Goal: Find contact information: Find contact information

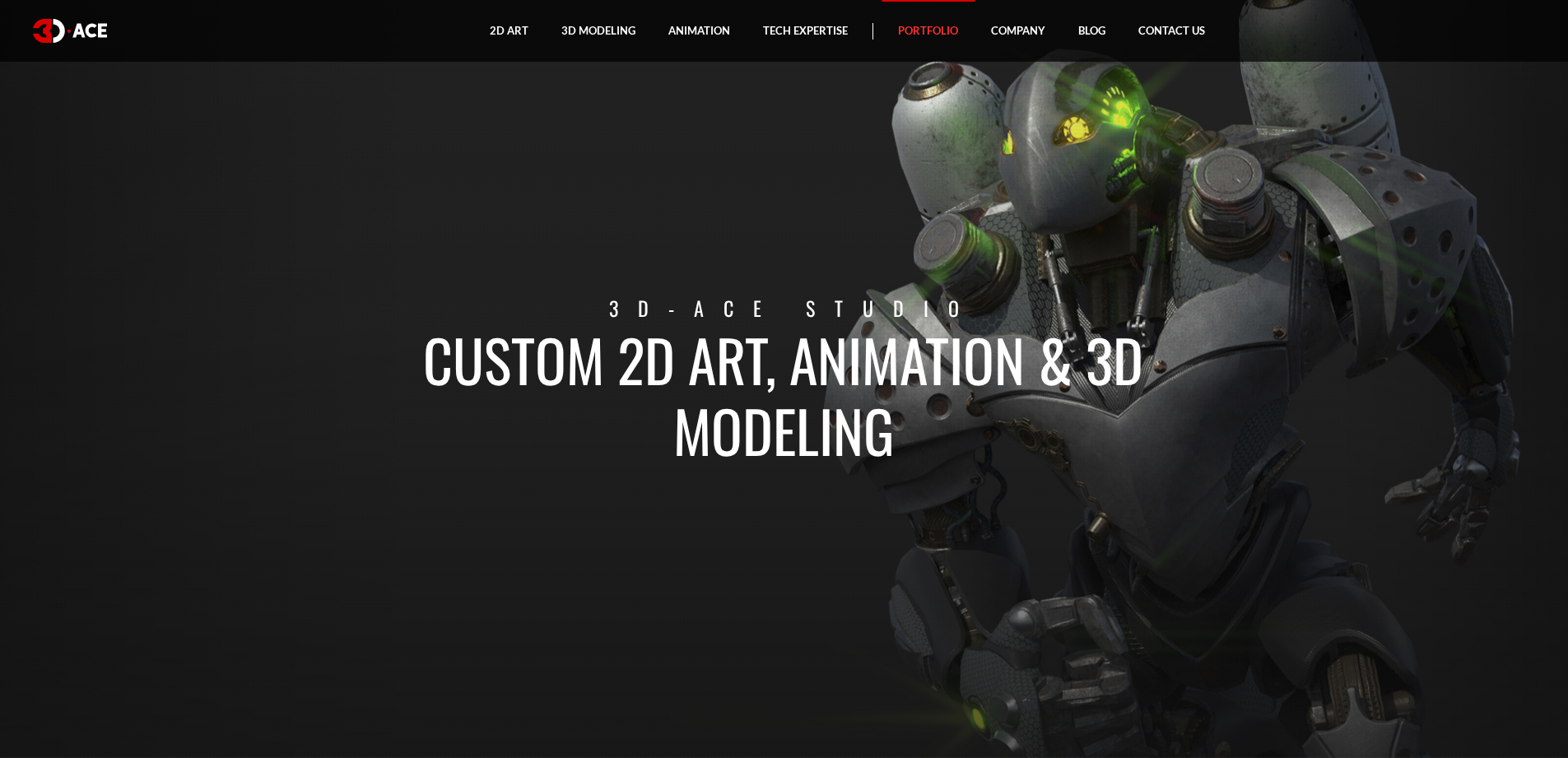
click at [947, 27] on link "Portfolio" at bounding box center [928, 30] width 93 height 61
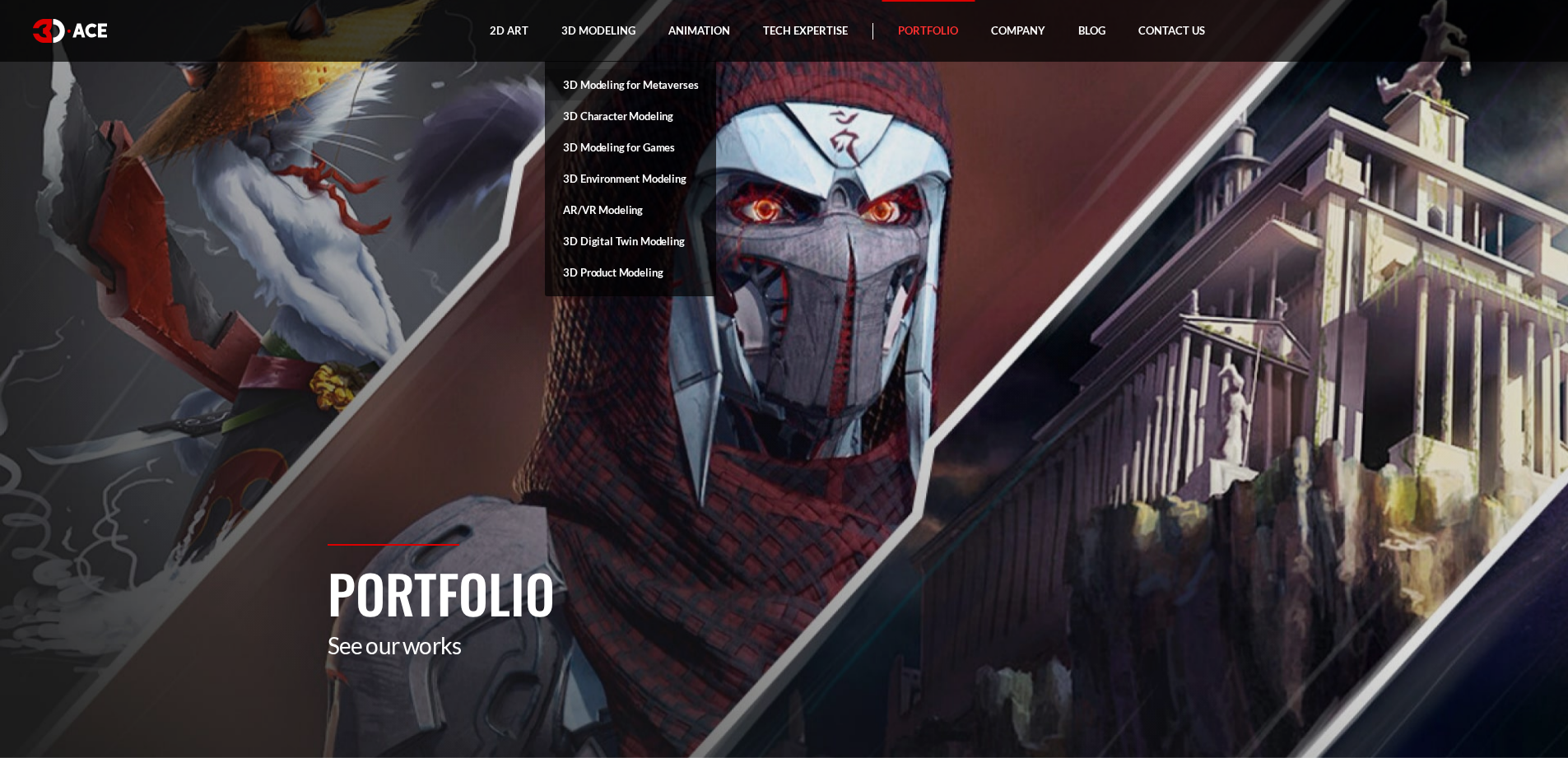
click at [591, 82] on link "3D Modeling for Metaverses" at bounding box center [630, 84] width 171 height 31
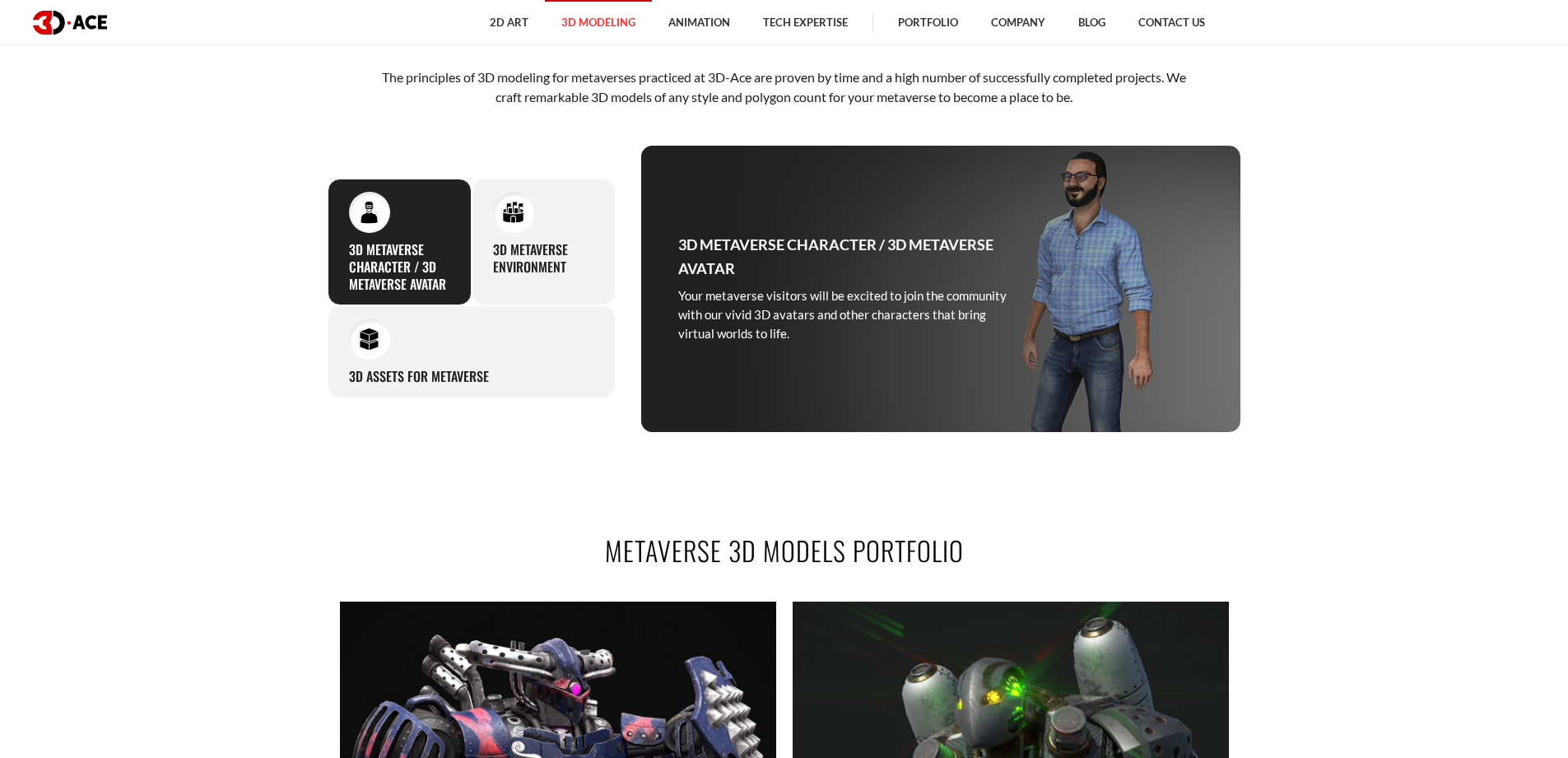
scroll to position [741, 0]
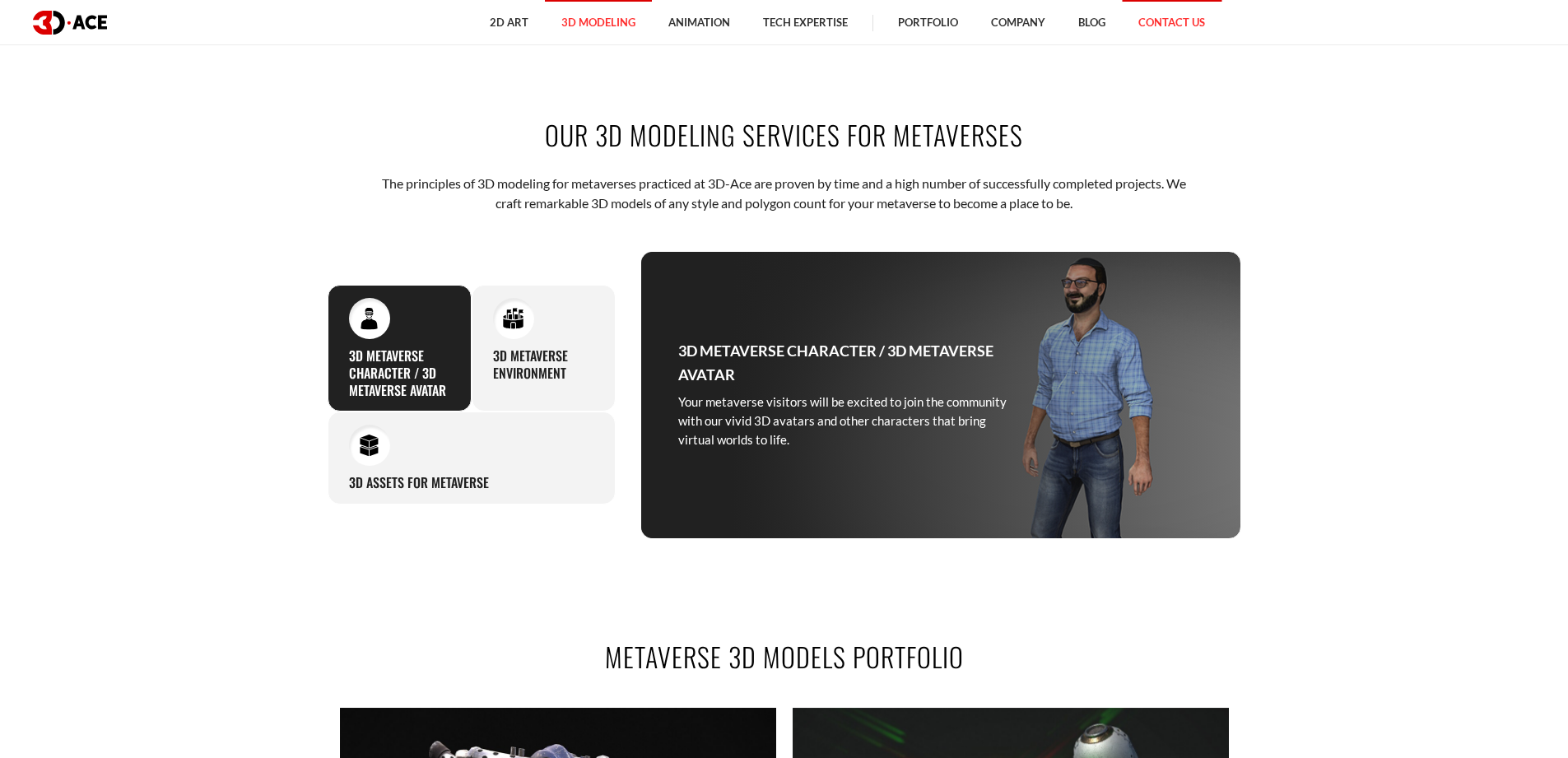
click at [1155, 23] on link "Contact Us" at bounding box center [1172, 22] width 100 height 45
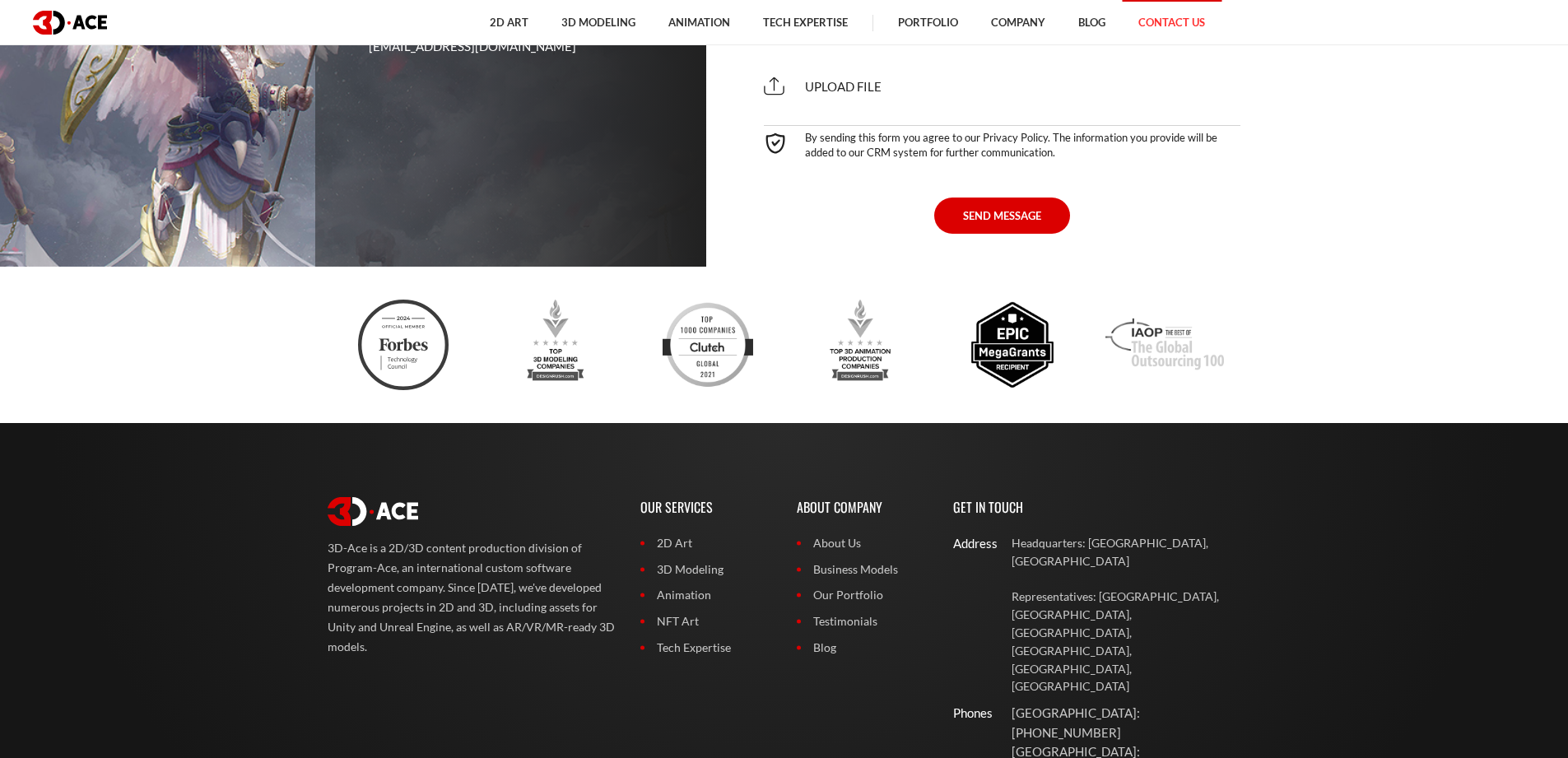
scroll to position [1390, 0]
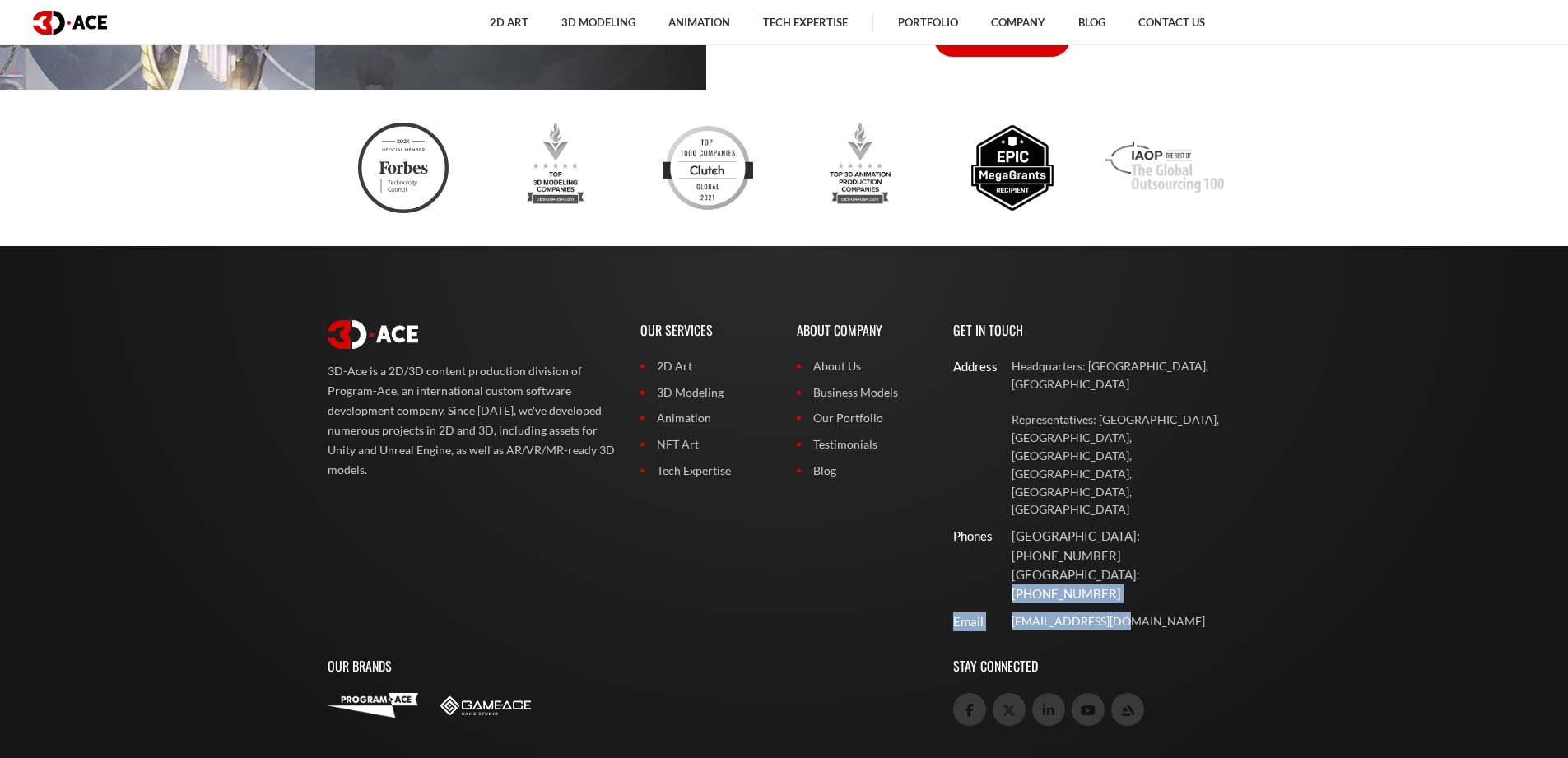
click at [1158, 479] on div "Address Headquarters: [GEOGRAPHIC_DATA], Cyprus Representatives: [GEOGRAPHIC_DA…" at bounding box center [1098, 494] width 288 height 274
copy div "Email [EMAIL_ADDRESS][DOMAIN_NAME]"
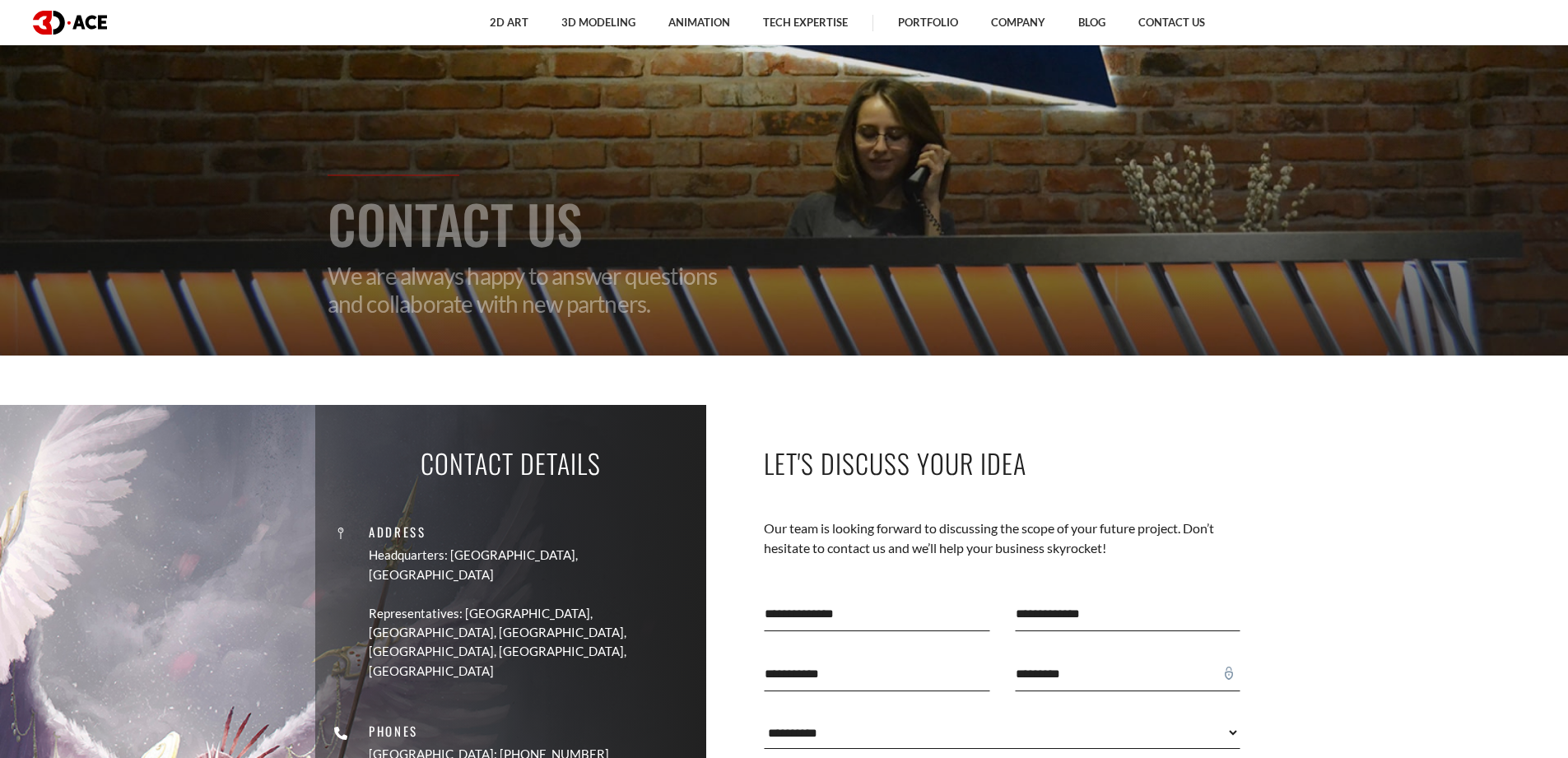
scroll to position [0, 0]
